Goal: Obtain resource: Download file/media

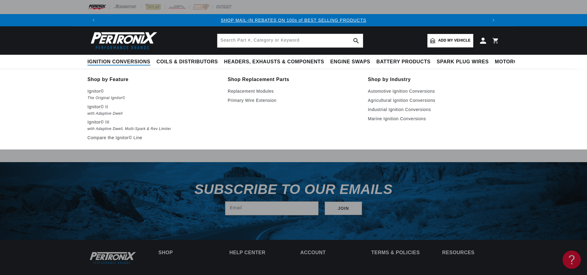
click at [105, 62] on span "Ignition Conversions" at bounding box center [118, 62] width 63 height 6
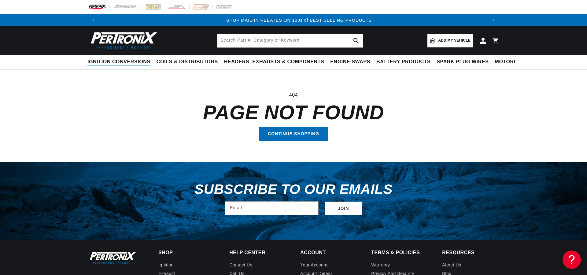
scroll to position [0, 382]
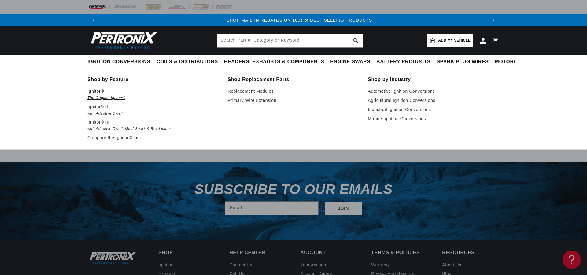
click at [102, 96] on em "The Original Ignitor©" at bounding box center [153, 98] width 132 height 6
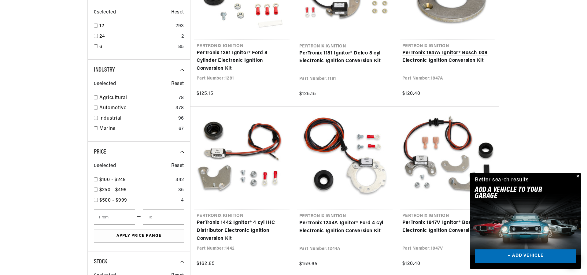
scroll to position [250, 0]
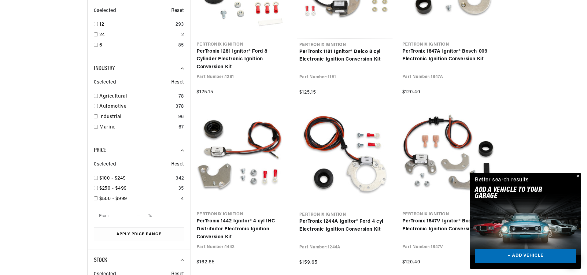
click at [578, 176] on button "Close" at bounding box center [577, 176] width 7 height 7
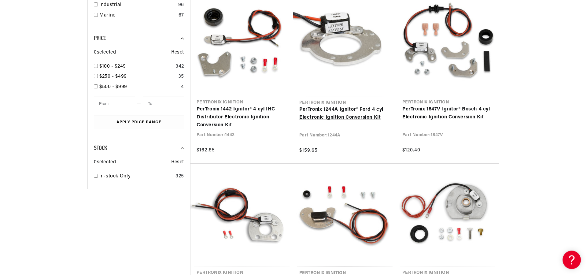
scroll to position [374, 0]
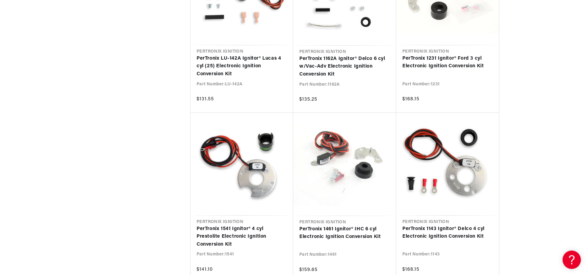
scroll to position [967, 0]
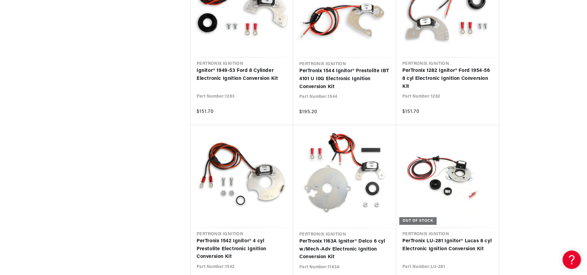
scroll to position [1934, 0]
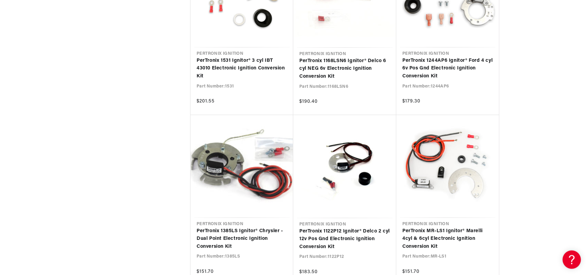
scroll to position [2465, 0]
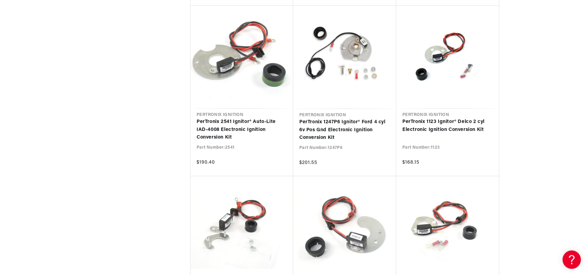
scroll to position [3151, 0]
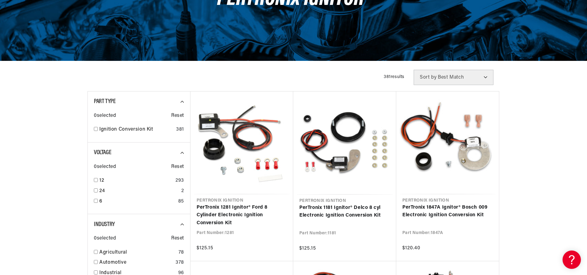
scroll to position [0, 764]
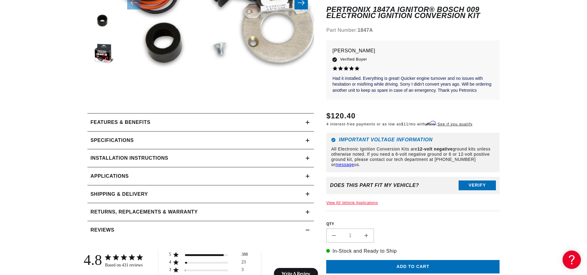
scroll to position [0, 382]
click at [233, 156] on div "Installation instructions" at bounding box center [196, 158] width 218 height 8
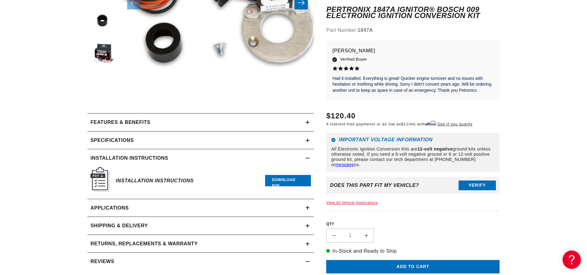
click at [296, 181] on link "Download PDF" at bounding box center [288, 180] width 46 height 11
